Goal: Register for event/course

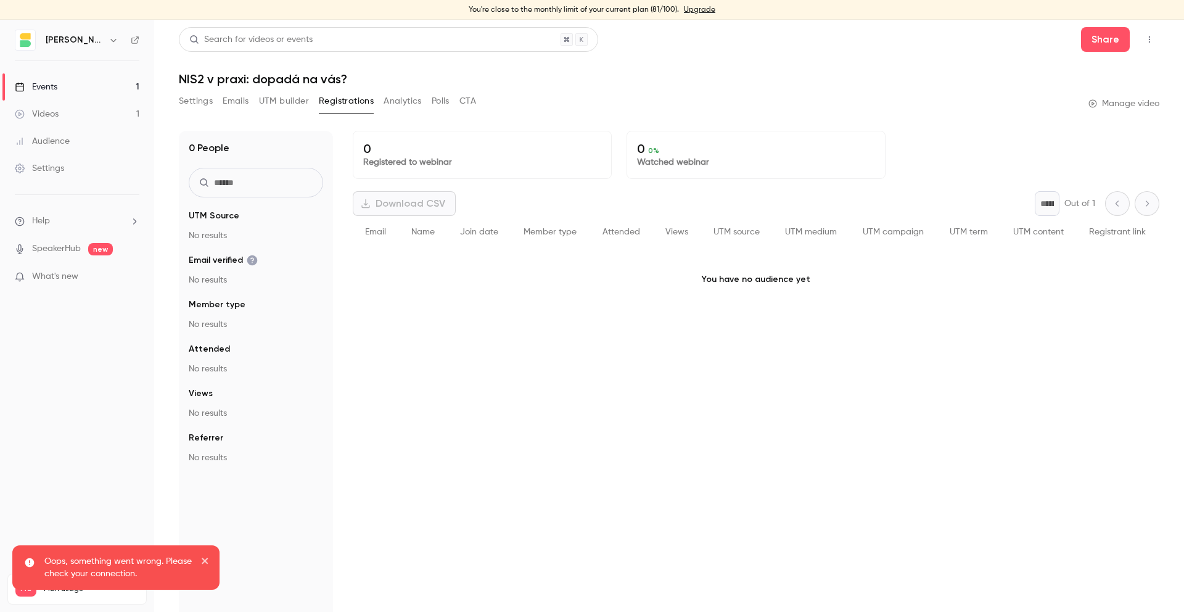
click at [94, 94] on link "Events 1" at bounding box center [77, 86] width 154 height 27
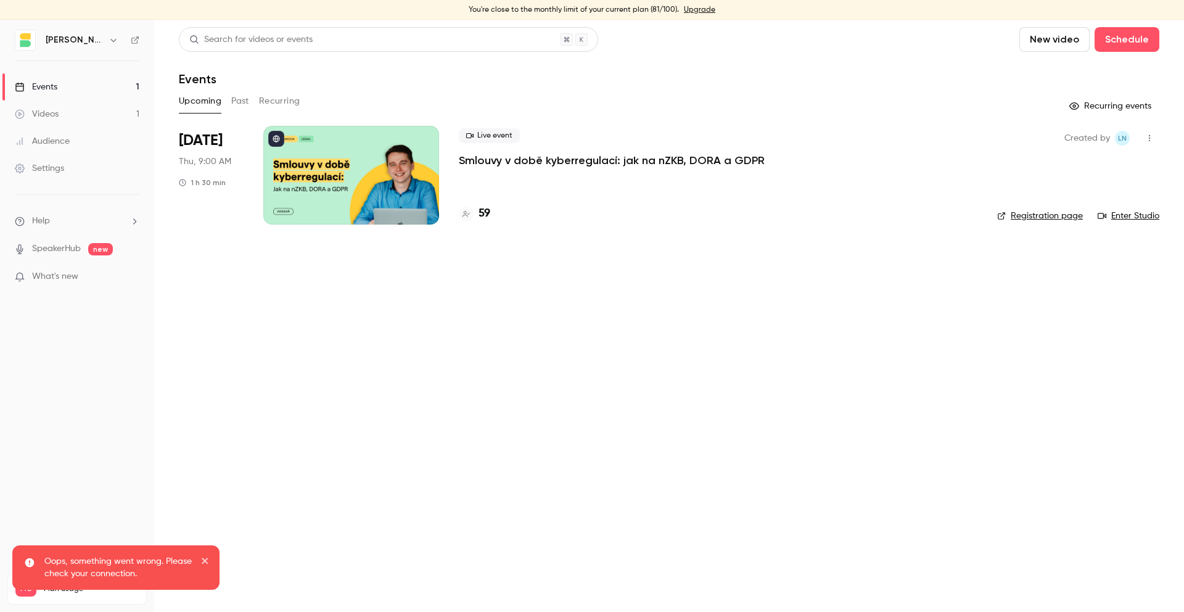
click at [484, 185] on div "Live event Smlouvy v době kyberregulací: jak na nZKB, DORA a GDPR 59" at bounding box center [718, 175] width 519 height 99
click at [492, 160] on p "Smlouvy v době kyberregulací: jak na nZKB, DORA a GDPR" at bounding box center [612, 160] width 306 height 15
